Goal: Find specific page/section: Find specific page/section

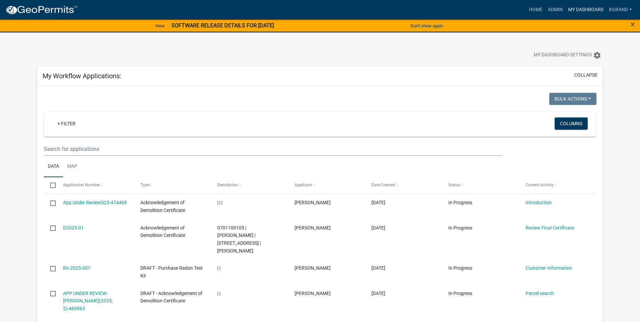
click at [581, 9] on link "My Dashboard" at bounding box center [585, 9] width 41 height 13
click at [550, 7] on link "Admin" at bounding box center [555, 9] width 20 height 13
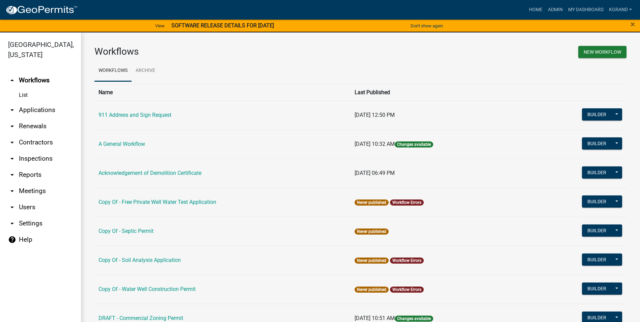
click at [24, 167] on link "arrow_drop_down Reports" at bounding box center [40, 175] width 81 height 16
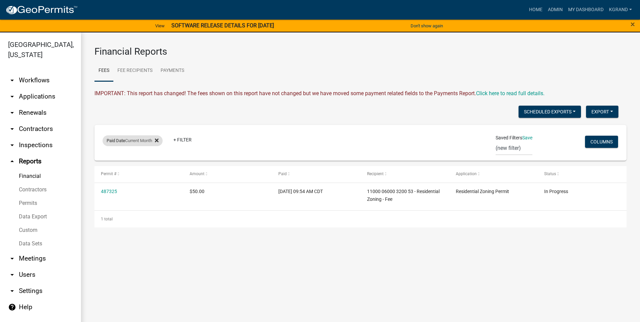
click at [159, 140] on icon at bounding box center [157, 140] width 4 height 4
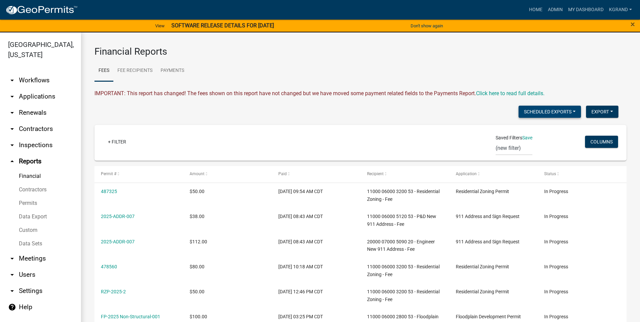
click at [561, 111] on button "Scheduled Exports" at bounding box center [550, 112] width 62 height 12
click at [381, 63] on ul "Fees Fee Recipients Payments" at bounding box center [360, 70] width 532 height 21
click at [582, 10] on link "My Dashboard" at bounding box center [585, 9] width 41 height 13
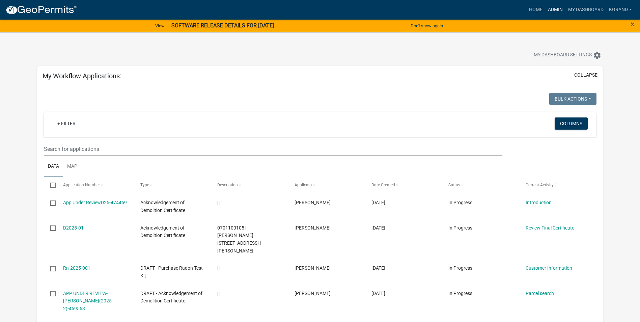
click at [560, 9] on link "Admin" at bounding box center [555, 9] width 20 height 13
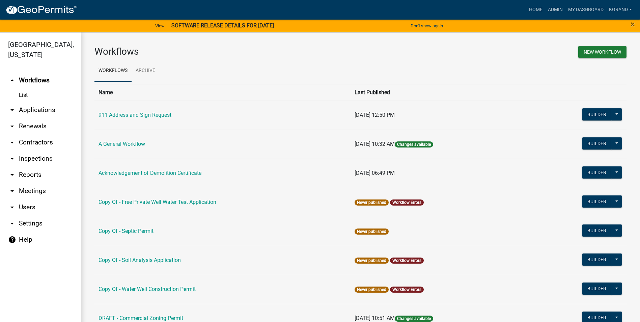
click at [12, 171] on icon "arrow_drop_down" at bounding box center [12, 175] width 8 height 8
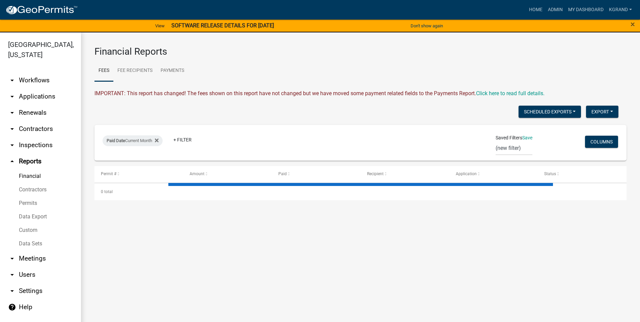
click at [12, 157] on icon "arrow_drop_up" at bounding box center [12, 161] width 8 height 8
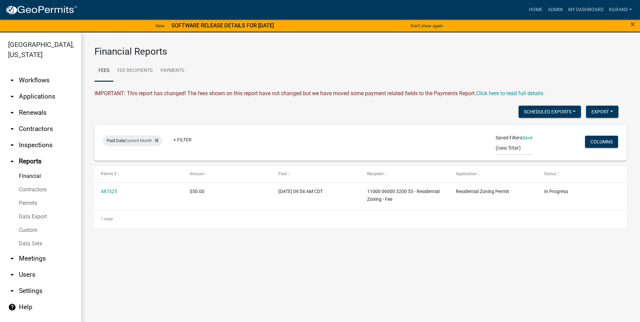
click at [439, 56] on h3 "Financial Reports" at bounding box center [360, 51] width 532 height 11
